Goal: Obtain resource: Download file/media

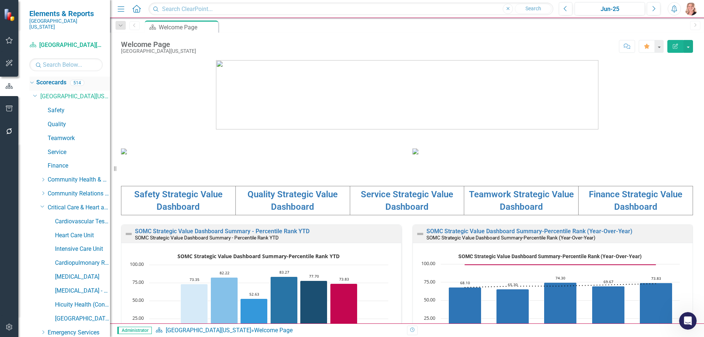
scroll to position [965, 0]
click at [8, 109] on icon "button" at bounding box center [9, 109] width 7 height 6
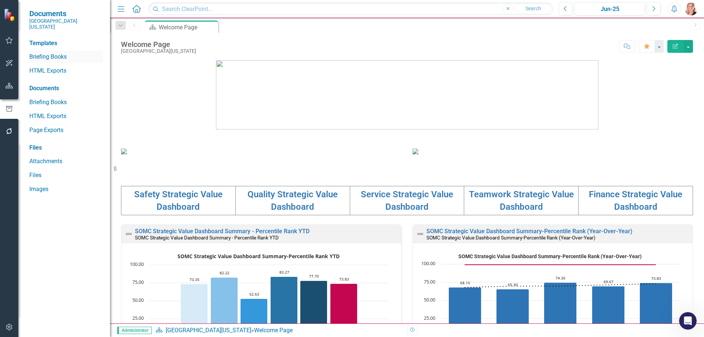
click at [45, 53] on link "Briefing Books" at bounding box center [65, 57] width 73 height 8
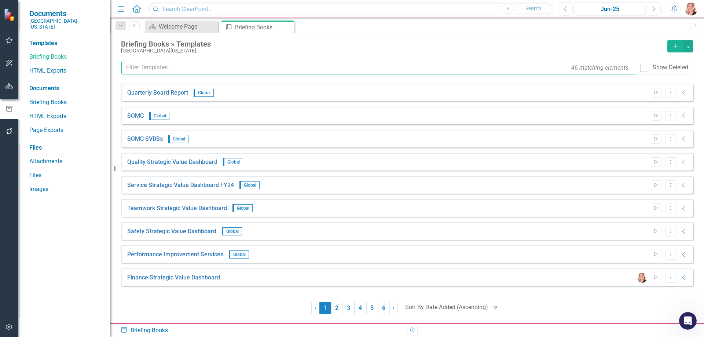
click at [217, 68] on input "text" at bounding box center [378, 68] width 515 height 14
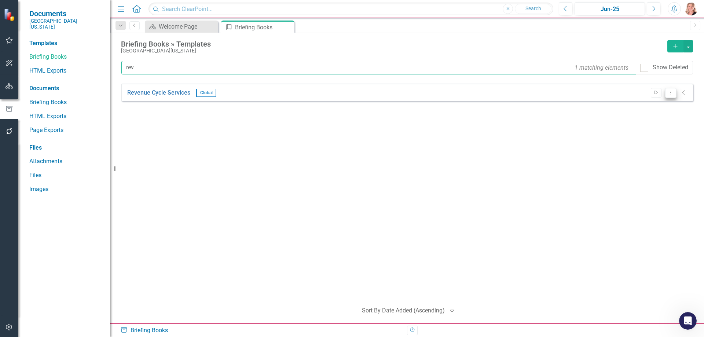
type input "rev"
click at [669, 93] on icon "Dropdown Menu" at bounding box center [671, 92] width 6 height 5
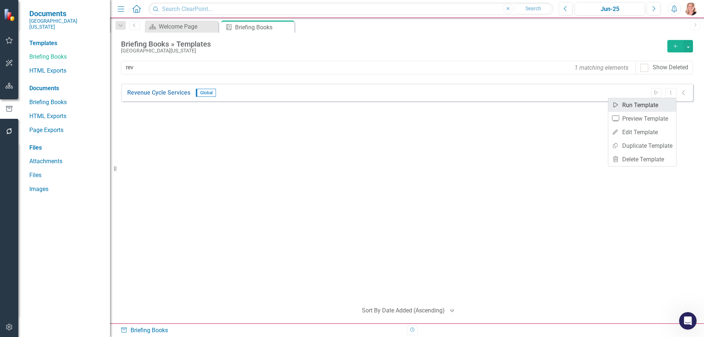
click at [647, 106] on link "Start Run Template" at bounding box center [642, 105] width 68 height 14
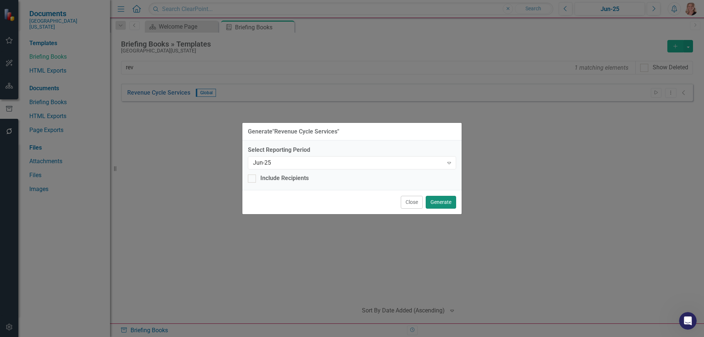
click at [450, 201] on button "Generate" at bounding box center [441, 202] width 30 height 13
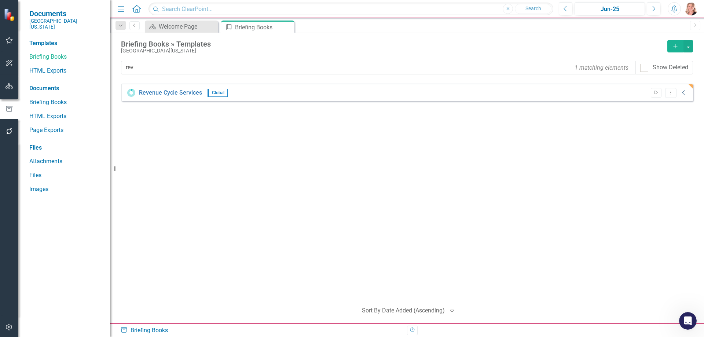
click at [685, 95] on icon "Collapse" at bounding box center [683, 93] width 7 height 6
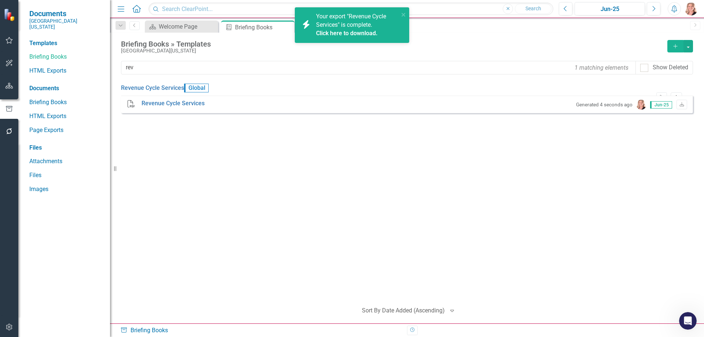
click at [340, 34] on link "Click here to download." at bounding box center [347, 33] width 62 height 7
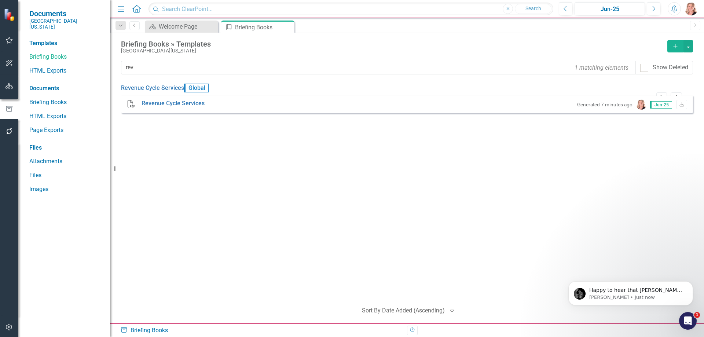
scroll to position [1001, 0]
click at [202, 207] on div "Revenue Cycle Services Global Start Dropdown Menu Expanded PDF Revenue Cycle Se…" at bounding box center [407, 190] width 572 height 212
click at [692, 318] on icon "Open Intercom Messenger" at bounding box center [687, 320] width 12 height 12
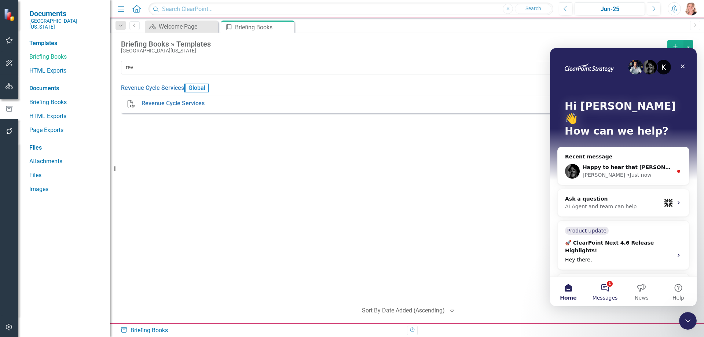
click at [612, 292] on button "1 Messages" at bounding box center [605, 291] width 37 height 29
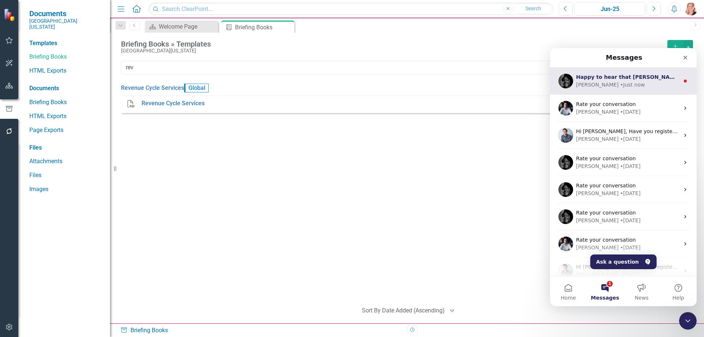
click at [603, 81] on div "Happy to hear that [PERSON_NAME], if you encounter any other issues, or have mo…" at bounding box center [627, 77] width 103 height 8
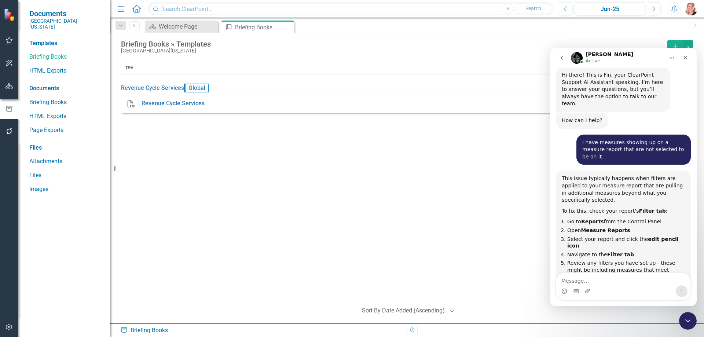
scroll to position [1013, 0]
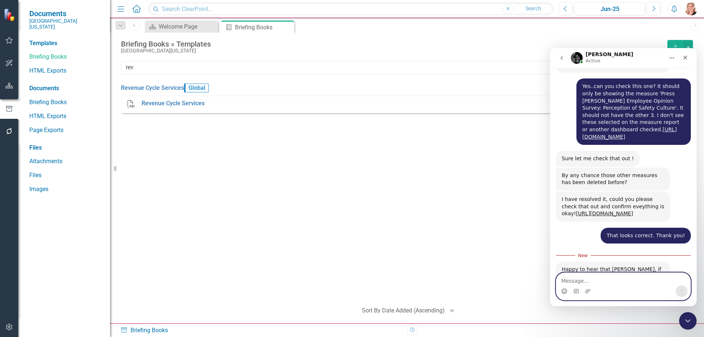
click at [564, 291] on icon "Emoji picker" at bounding box center [564, 291] width 6 height 6
click at [432, 184] on div "Revenue Cycle Services Global Start Dropdown Menu Expanded PDF Revenue Cycle Se…" at bounding box center [407, 190] width 572 height 212
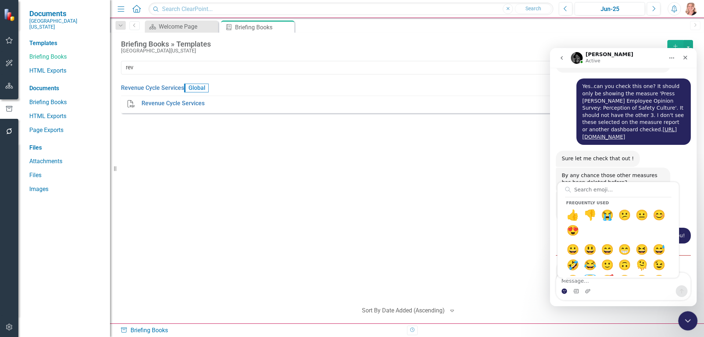
click at [689, 315] on icon "Close Intercom Messenger" at bounding box center [686, 319] width 9 height 9
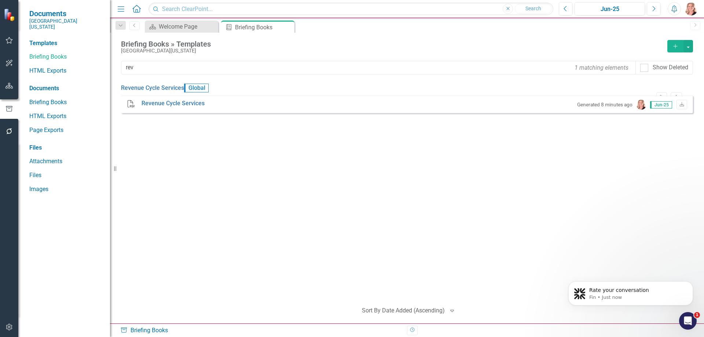
scroll to position [0, 0]
